Goal: Communication & Community: Ask a question

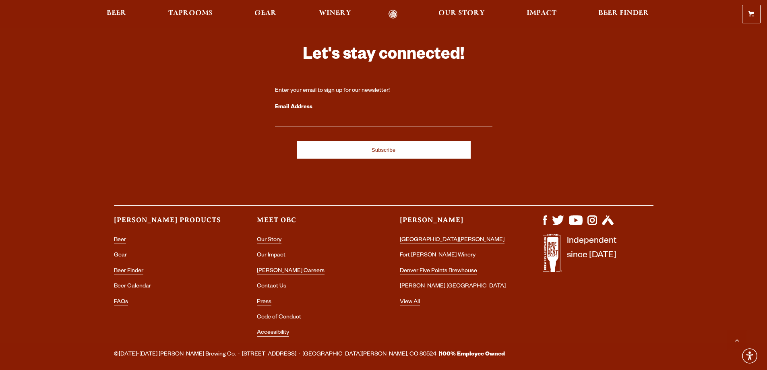
scroll to position [2400, 0]
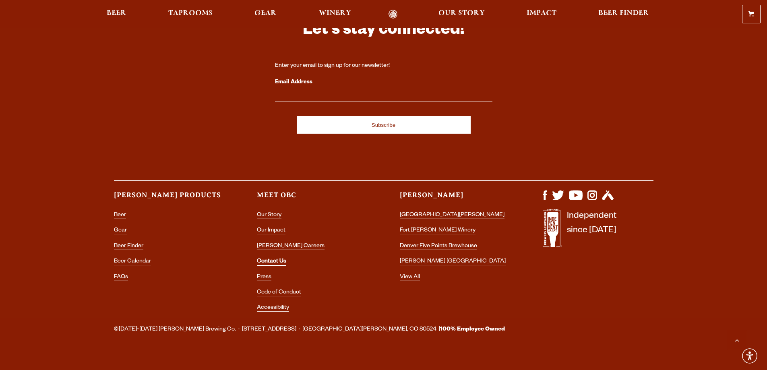
click at [266, 258] on link "Contact Us" at bounding box center [271, 261] width 29 height 7
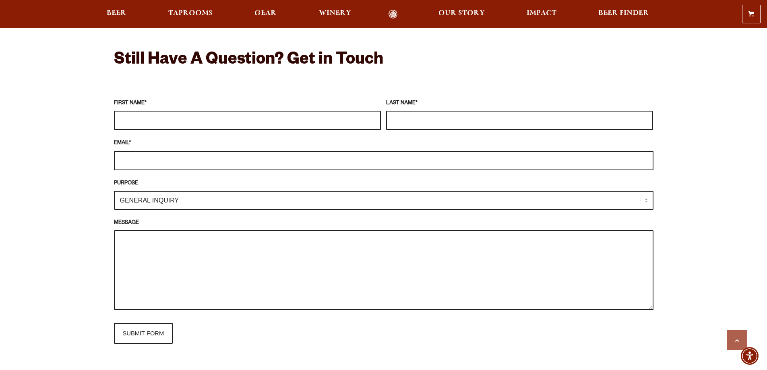
scroll to position [684, 0]
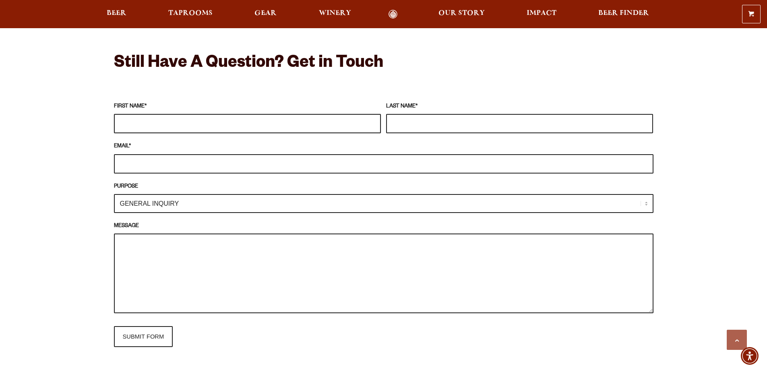
click at [175, 132] on input "FIRST NAME *" at bounding box center [247, 123] width 267 height 19
type input "Abigail"
type input "Kotecki"
drag, startPoint x: 214, startPoint y: 163, endPoint x: 99, endPoint y: 168, distance: 115.2
click at [99, 168] on div "Frequently Asked Questions What’s Your Shipping & Exchange Policy? Shipping: Ou…" at bounding box center [384, 175] width 580 height 1021
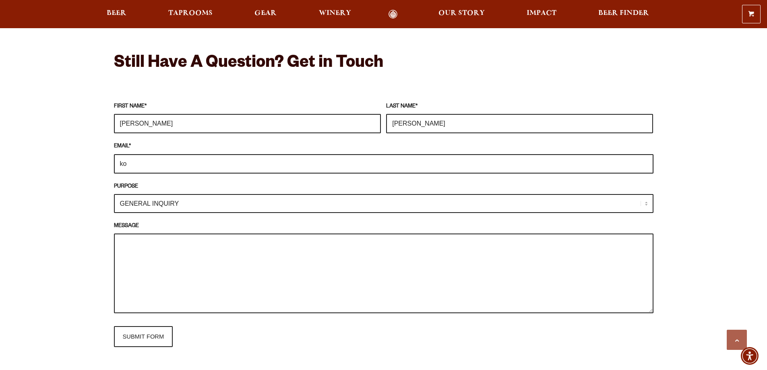
type input "k"
type input "solidwasteeducation@larimer.org"
click at [188, 201] on select "GENERAL INQUIRY TAPROOM / BREWERY WINERY BOOK A TOUR MEDIA INQUIRY GEAR SHOP OD…" at bounding box center [383, 203] width 539 height 19
click at [114, 194] on select "GENERAL INQUIRY TAPROOM / BREWERY WINERY BOOK A TOUR MEDIA INQUIRY GEAR SHOP OD…" at bounding box center [383, 203] width 539 height 19
click at [158, 250] on textarea "MESSAGE" at bounding box center [383, 273] width 539 height 80
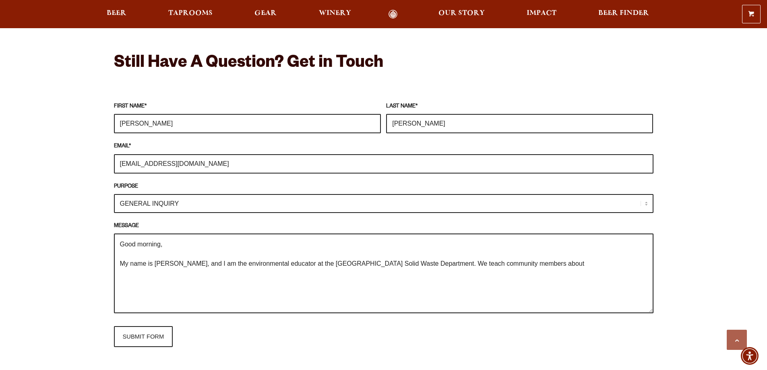
click at [528, 265] on textarea "Good morning, My name is Abby, and I am the environmental educator at the Larim…" at bounding box center [383, 273] width 539 height 80
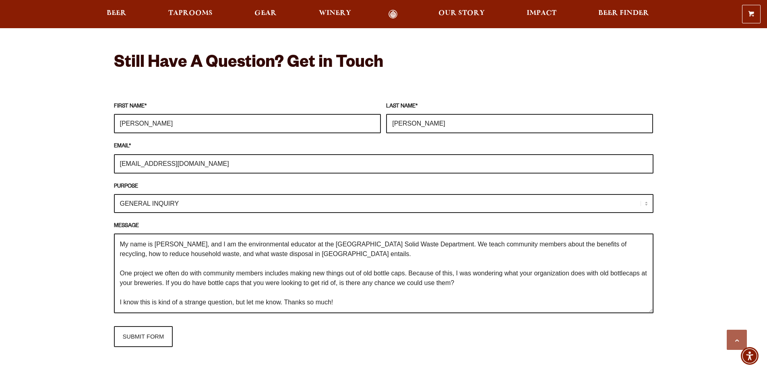
scroll to position [32, 0]
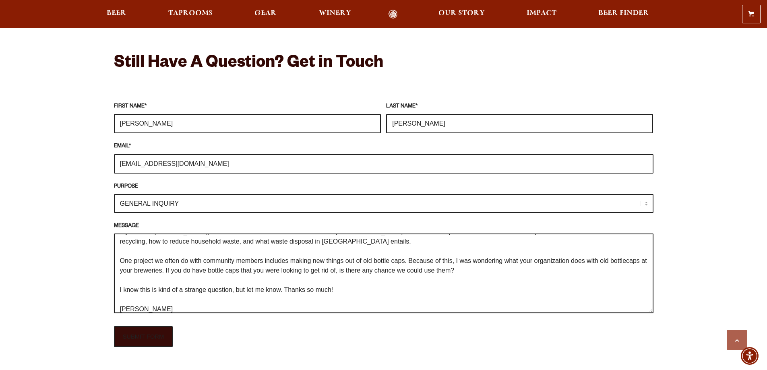
type textarea "Good morning, My name is Abby, and I am the environmental educator at the Larim…"
click at [161, 335] on input "SUBMIT FORM" at bounding box center [143, 336] width 59 height 21
type input "Sending"
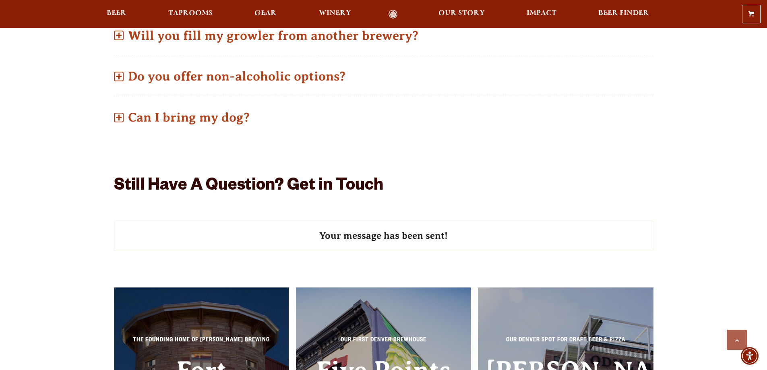
scroll to position [443, 0]
